Goal: Navigation & Orientation: Find specific page/section

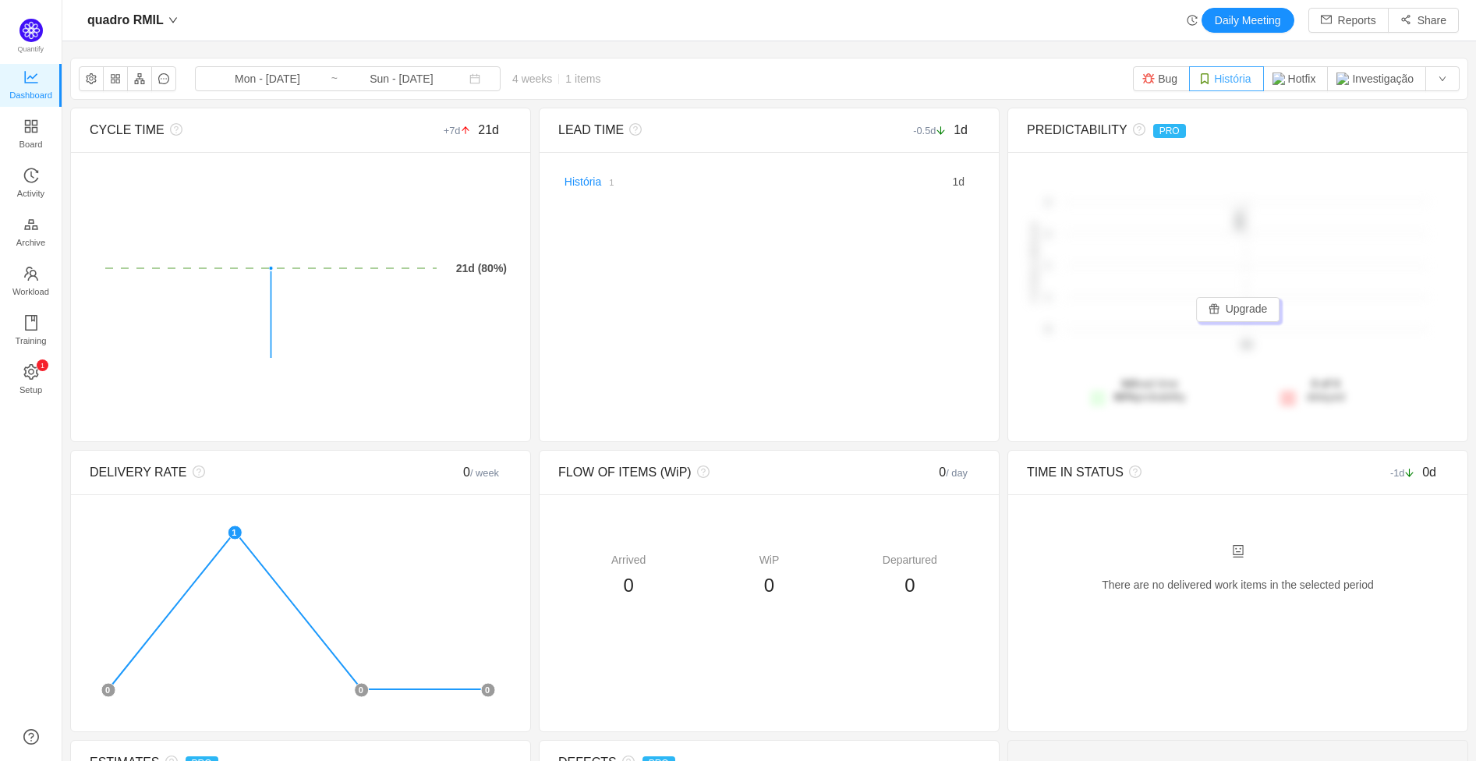
click at [1209, 77] on button "História" at bounding box center [1226, 78] width 74 height 25
click at [1163, 82] on button "Bug" at bounding box center [1161, 78] width 57 height 25
click at [1273, 81] on img "button" at bounding box center [1279, 79] width 12 height 12
click at [1337, 76] on img "button" at bounding box center [1343, 79] width 12 height 12
click at [34, 23] on img at bounding box center [30, 30] width 23 height 23
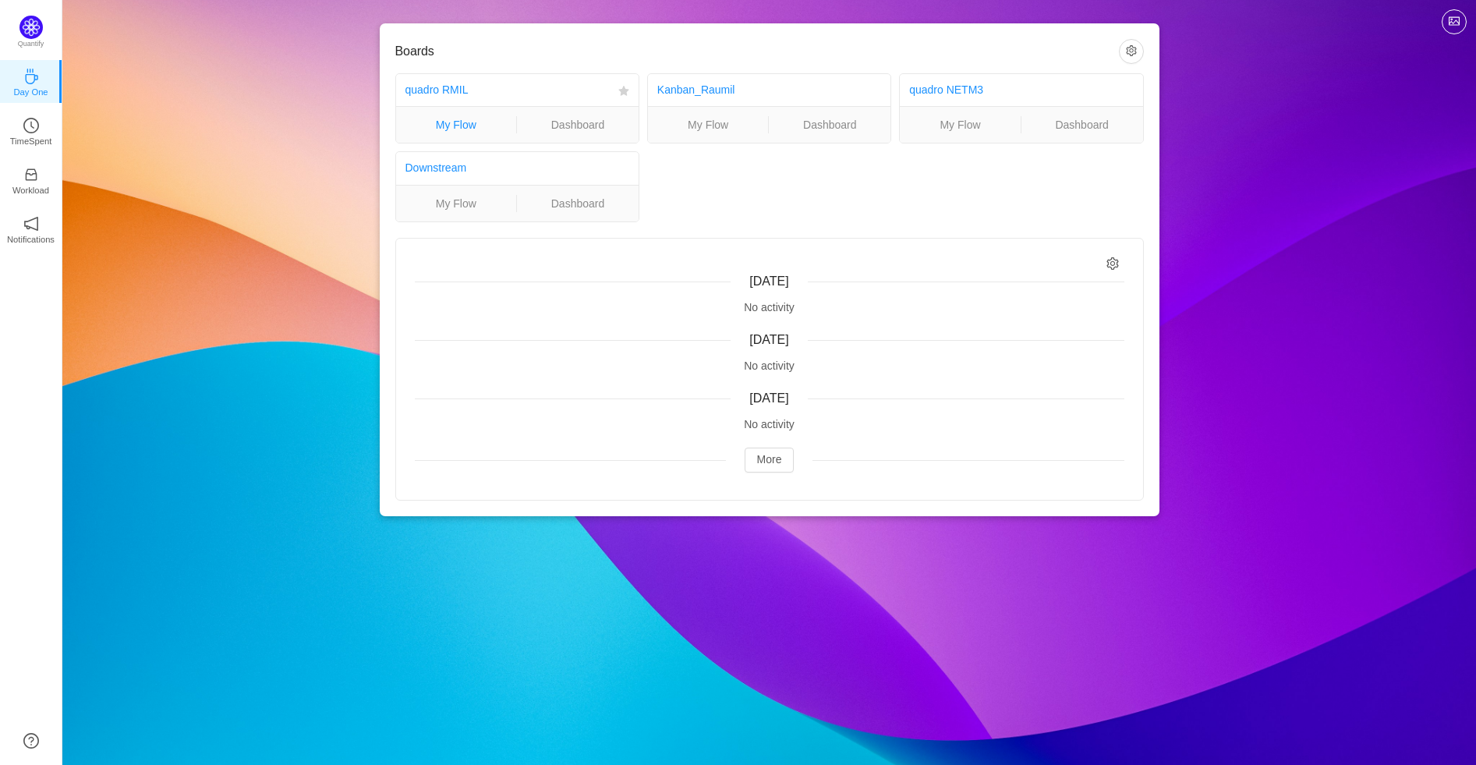
click at [474, 124] on link "My Flow" at bounding box center [456, 124] width 121 height 17
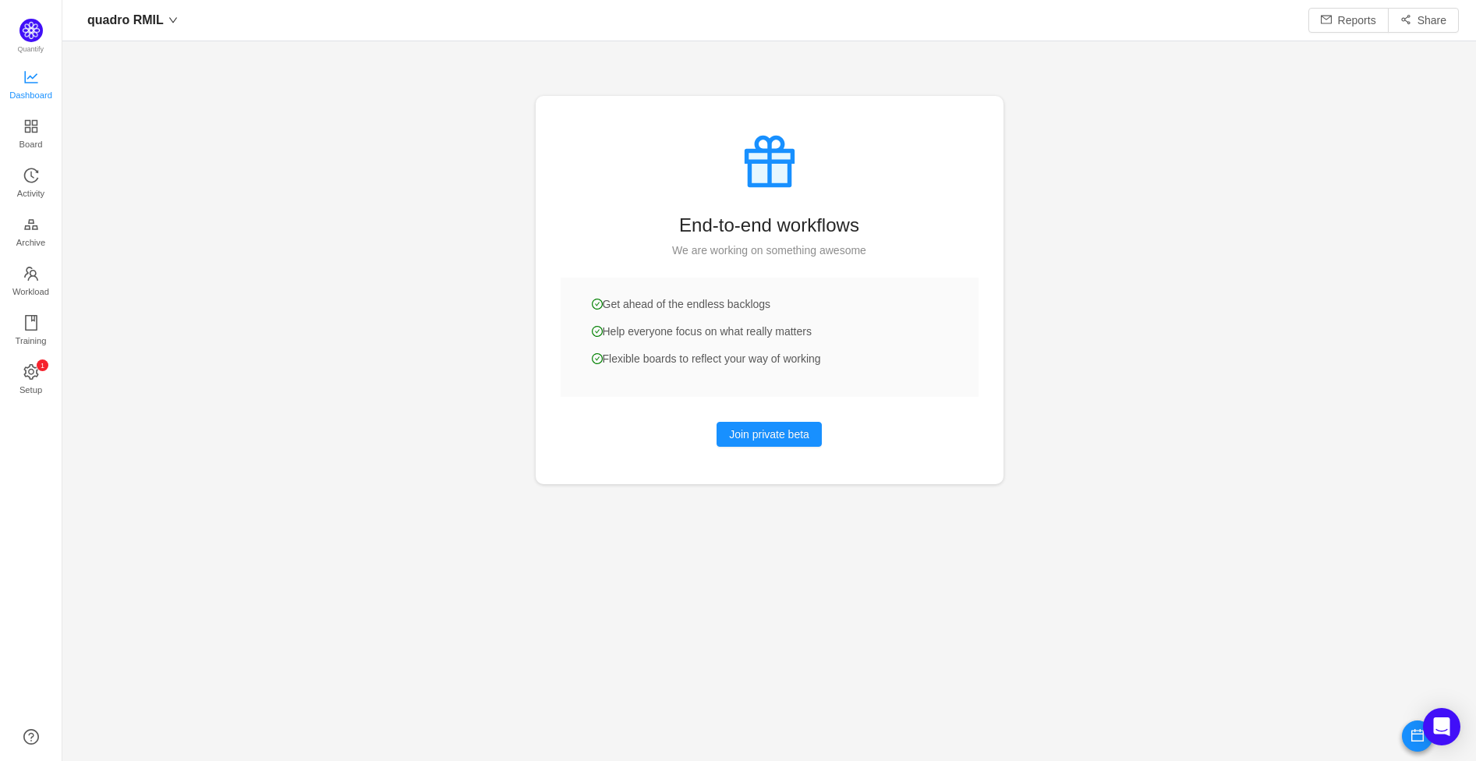
scroll to position [735, 1375]
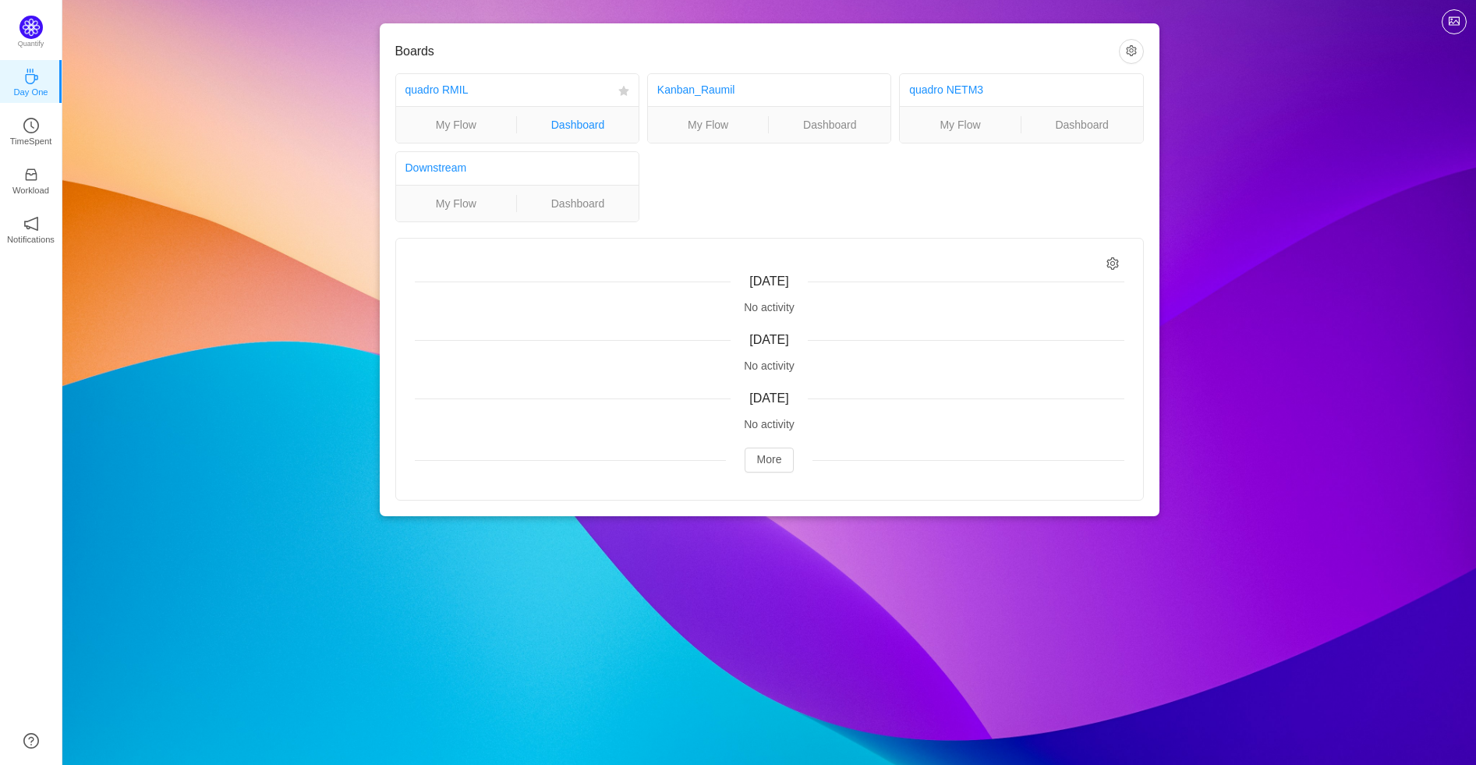
click at [598, 125] on link "Dashboard" at bounding box center [578, 124] width 122 height 17
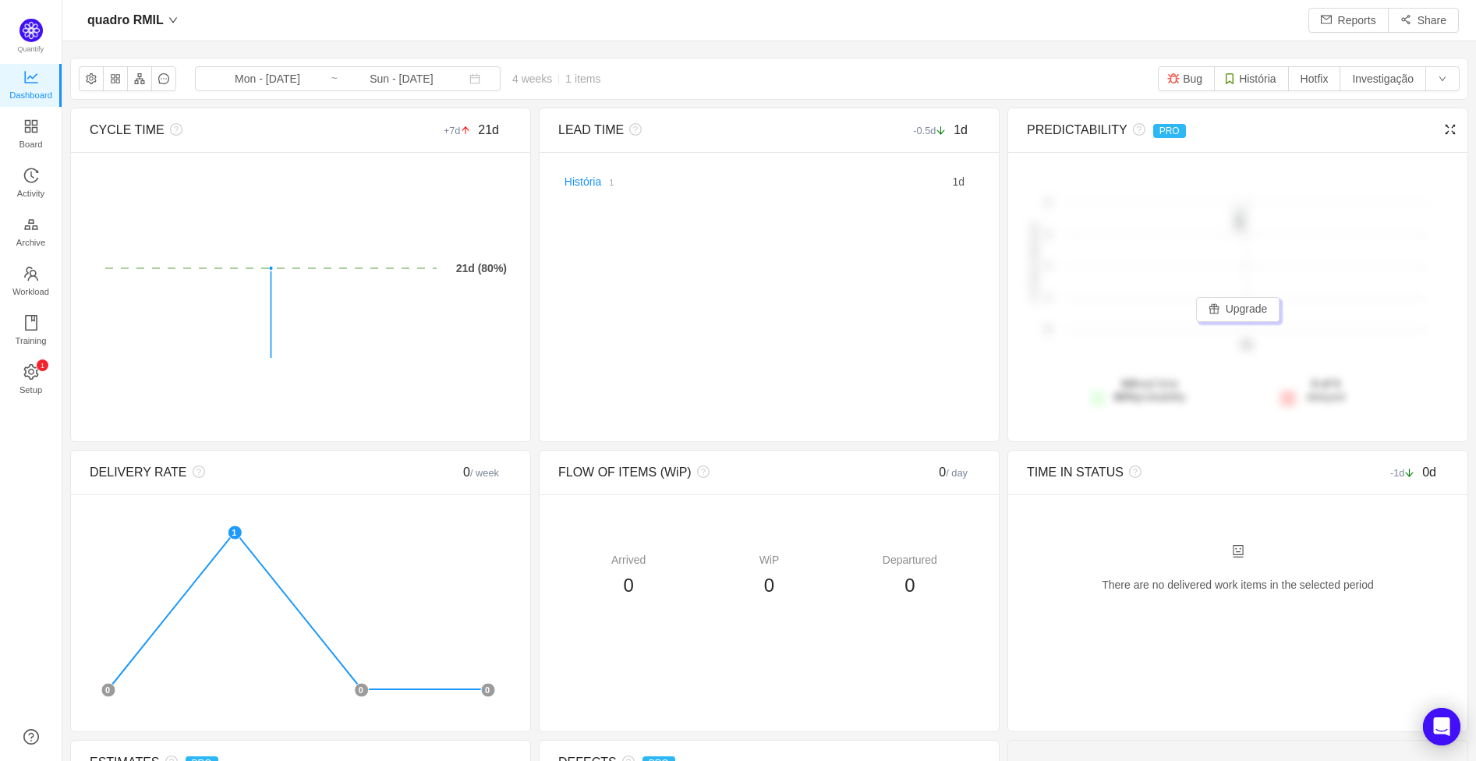
scroll to position [735, 1375]
